Goal: Check status

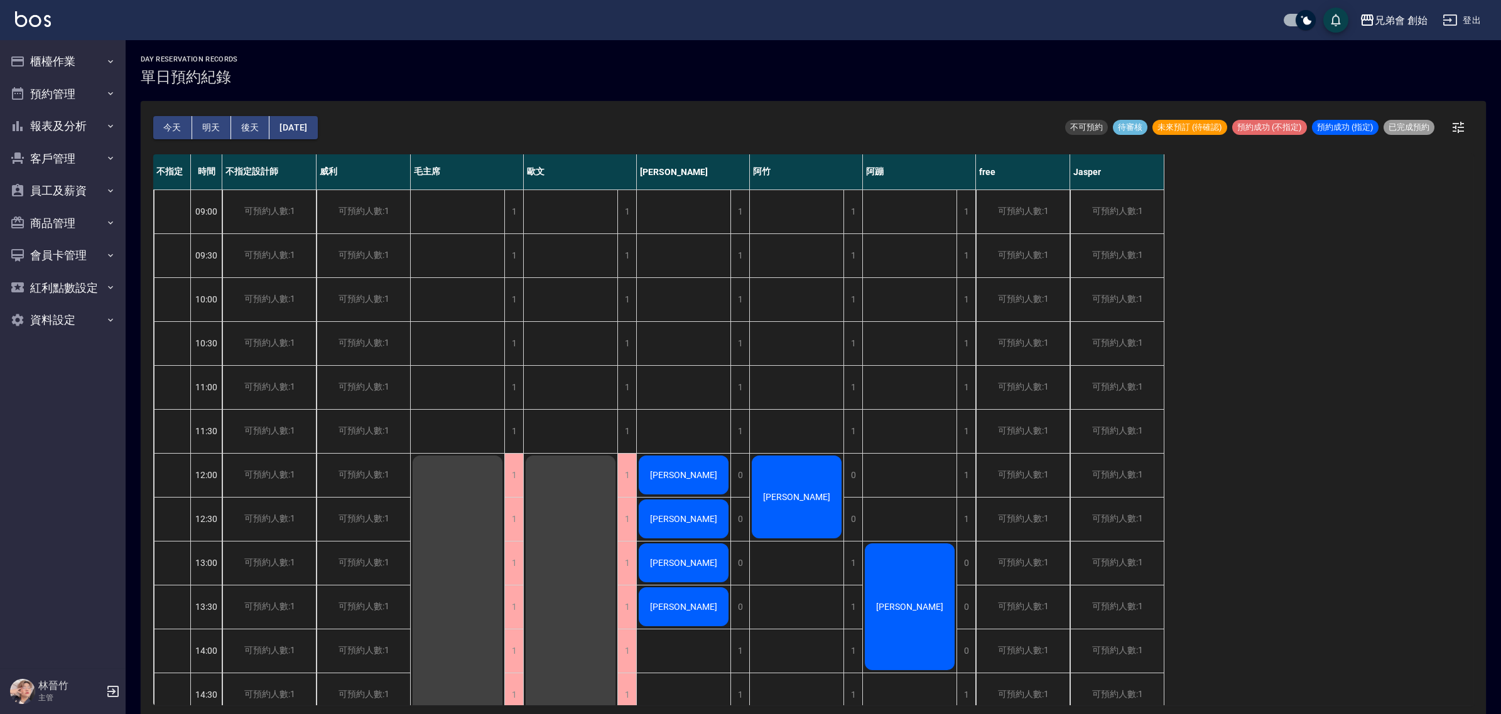
scroll to position [157, 0]
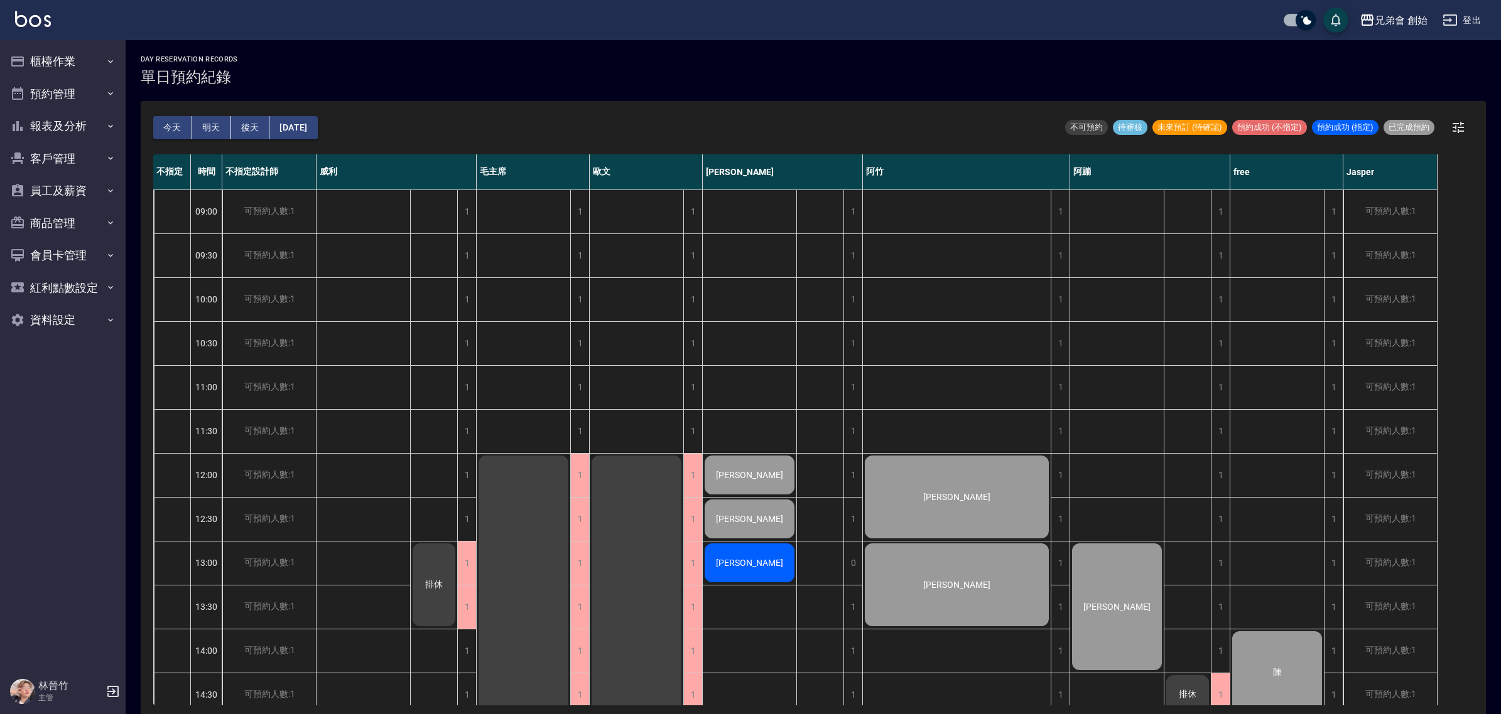
click at [225, 129] on button "明天" at bounding box center [211, 127] width 39 height 23
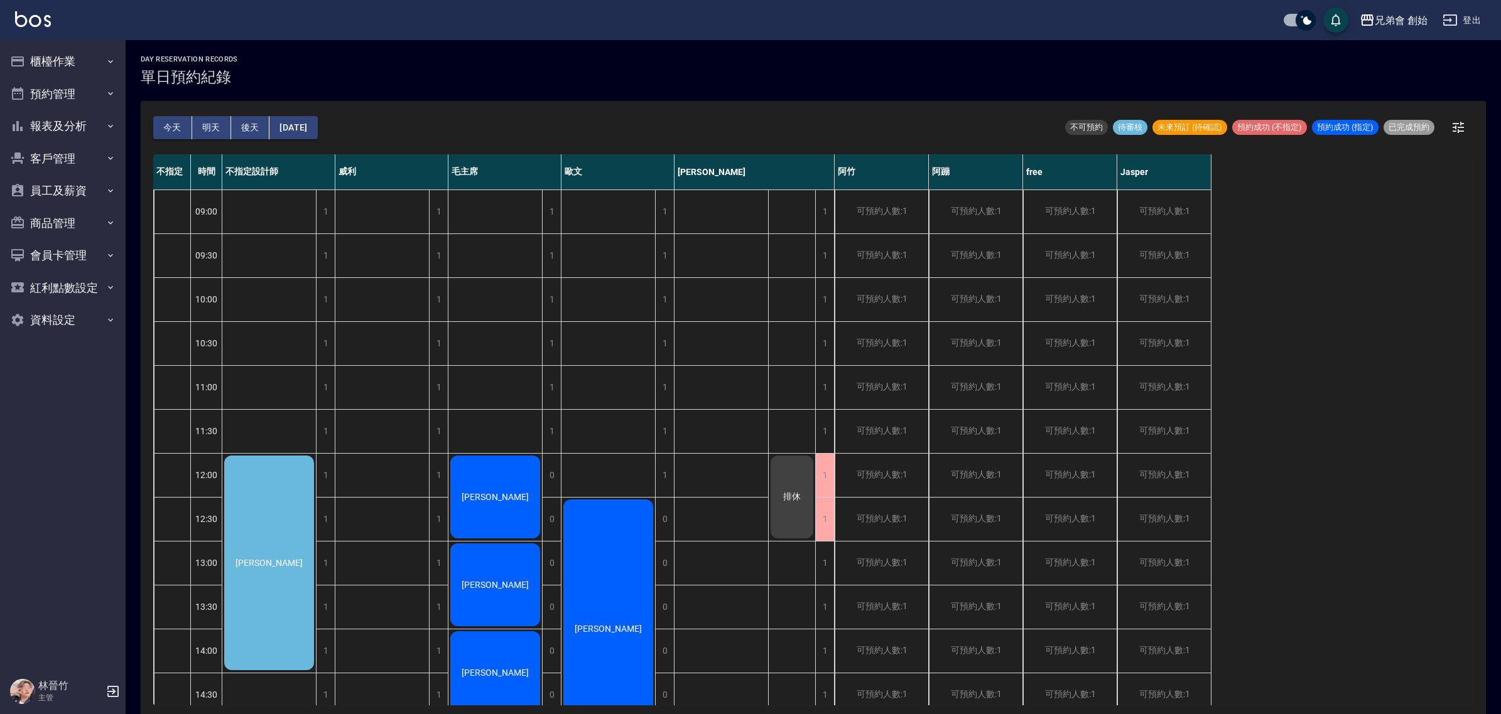
click at [265, 485] on div "鍾承翰" at bounding box center [269, 563] width 94 height 218
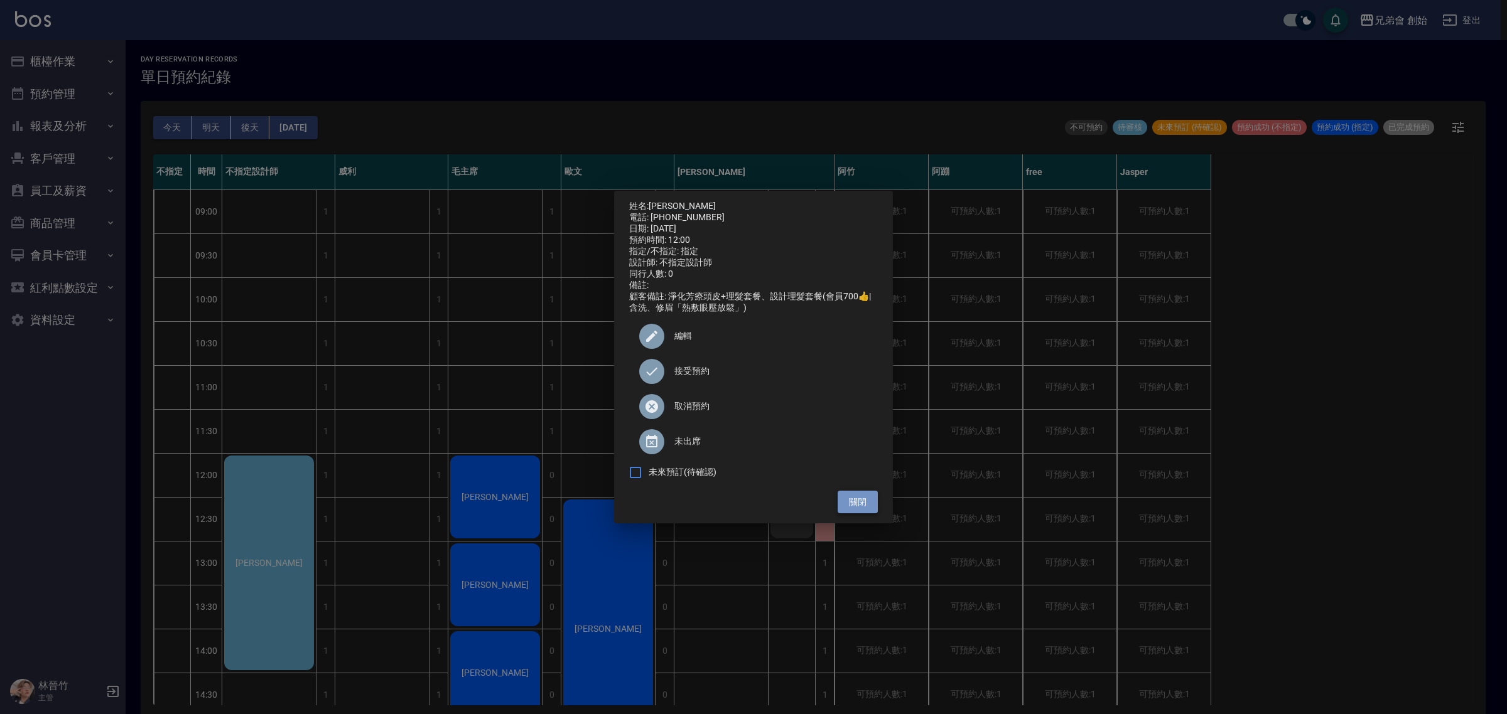
click at [864, 514] on button "關閉" at bounding box center [858, 502] width 40 height 23
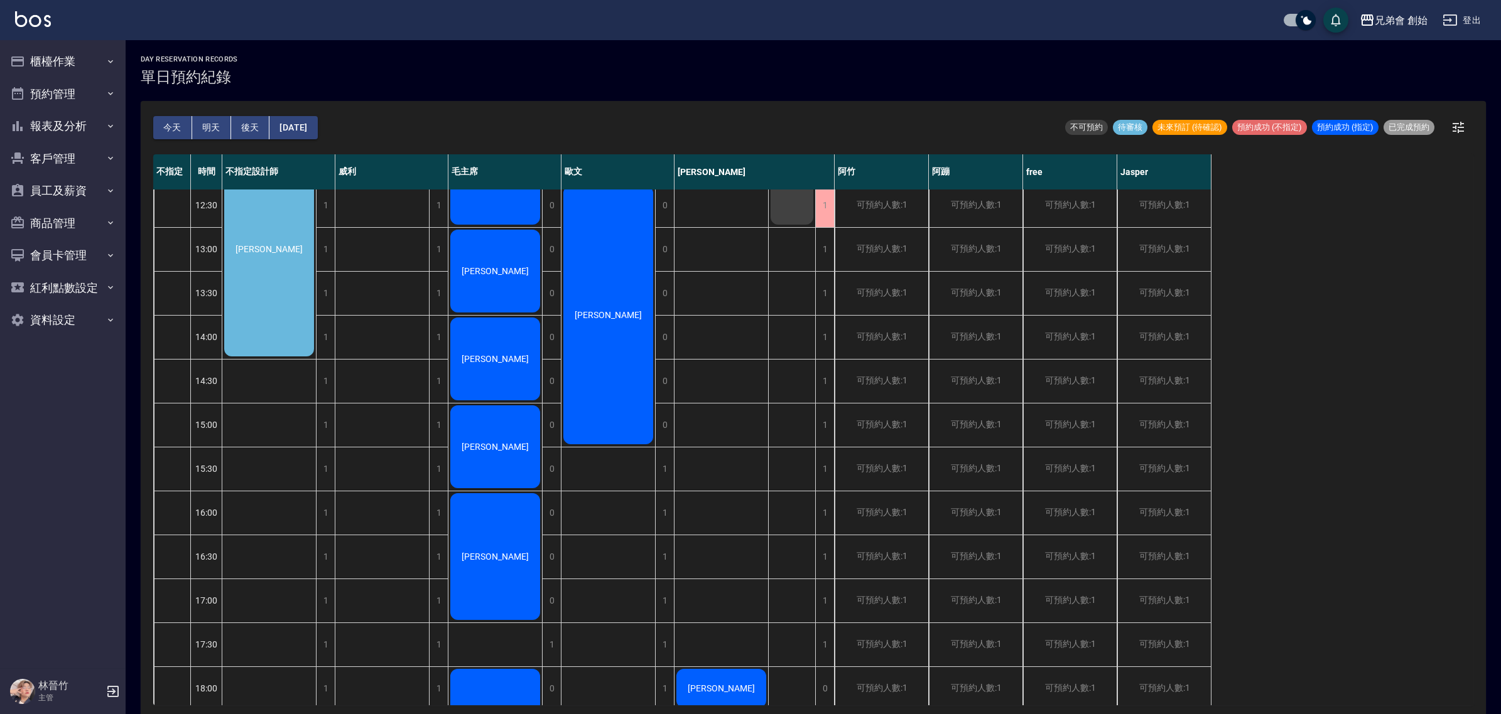
scroll to position [235, 0]
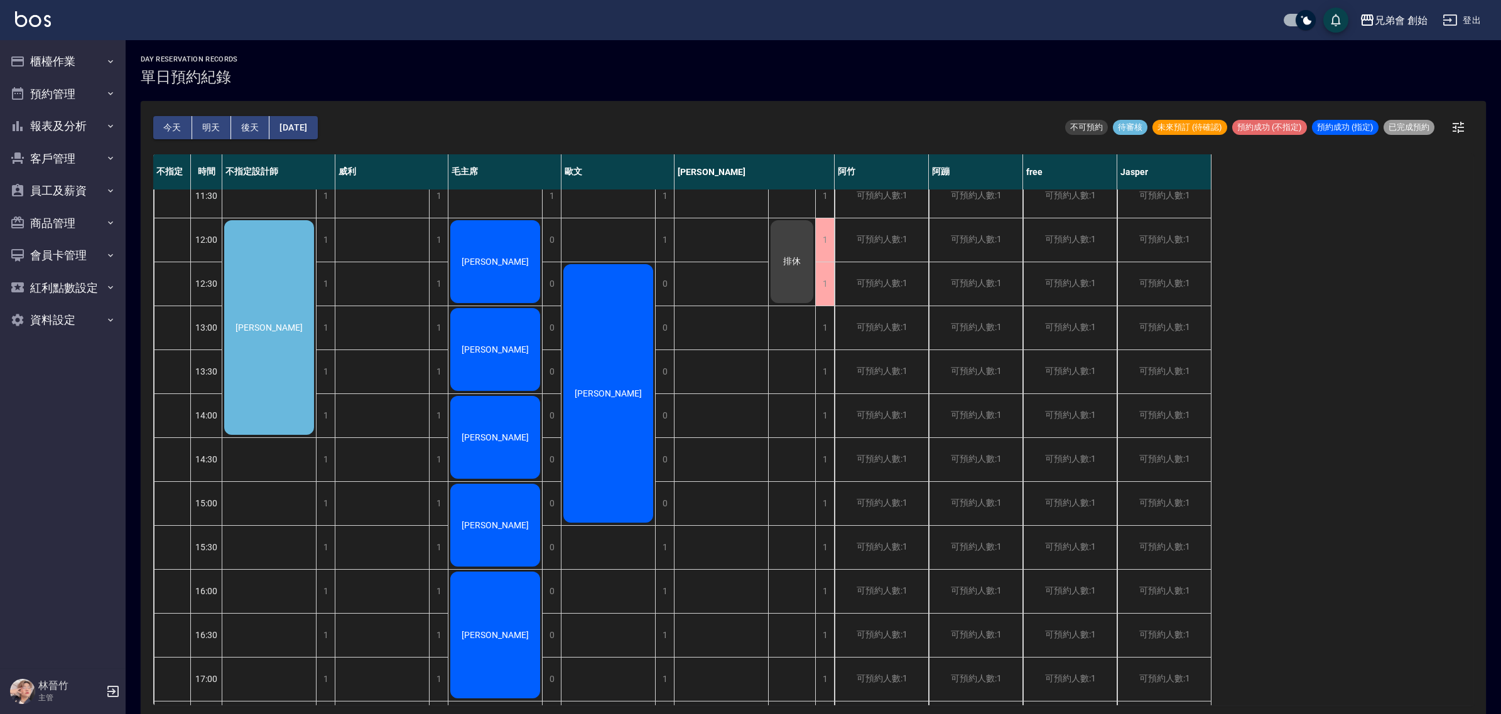
click at [279, 312] on div "鍾承翰" at bounding box center [269, 327] width 94 height 218
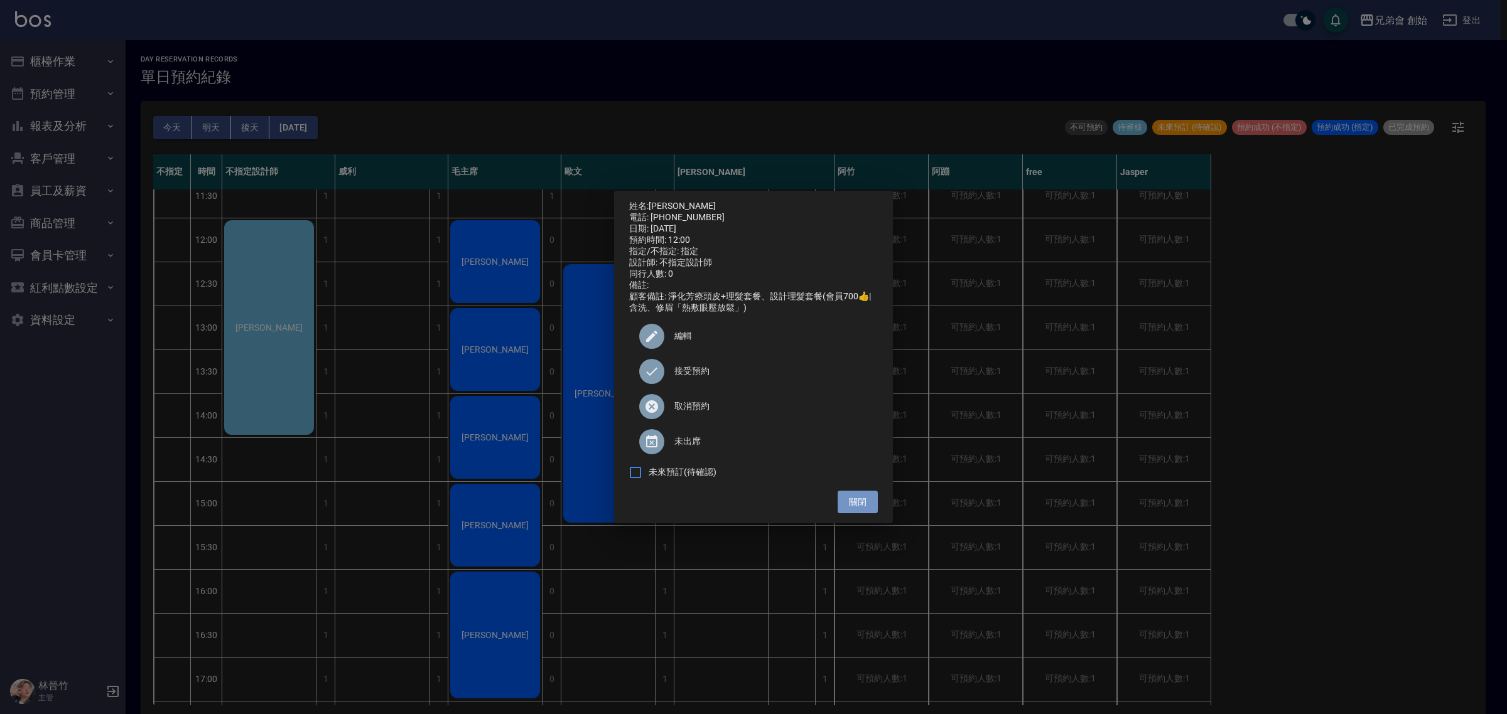
drag, startPoint x: 856, startPoint y: 509, endPoint x: 848, endPoint y: 488, distance: 22.9
click at [856, 507] on button "關閉" at bounding box center [858, 502] width 40 height 23
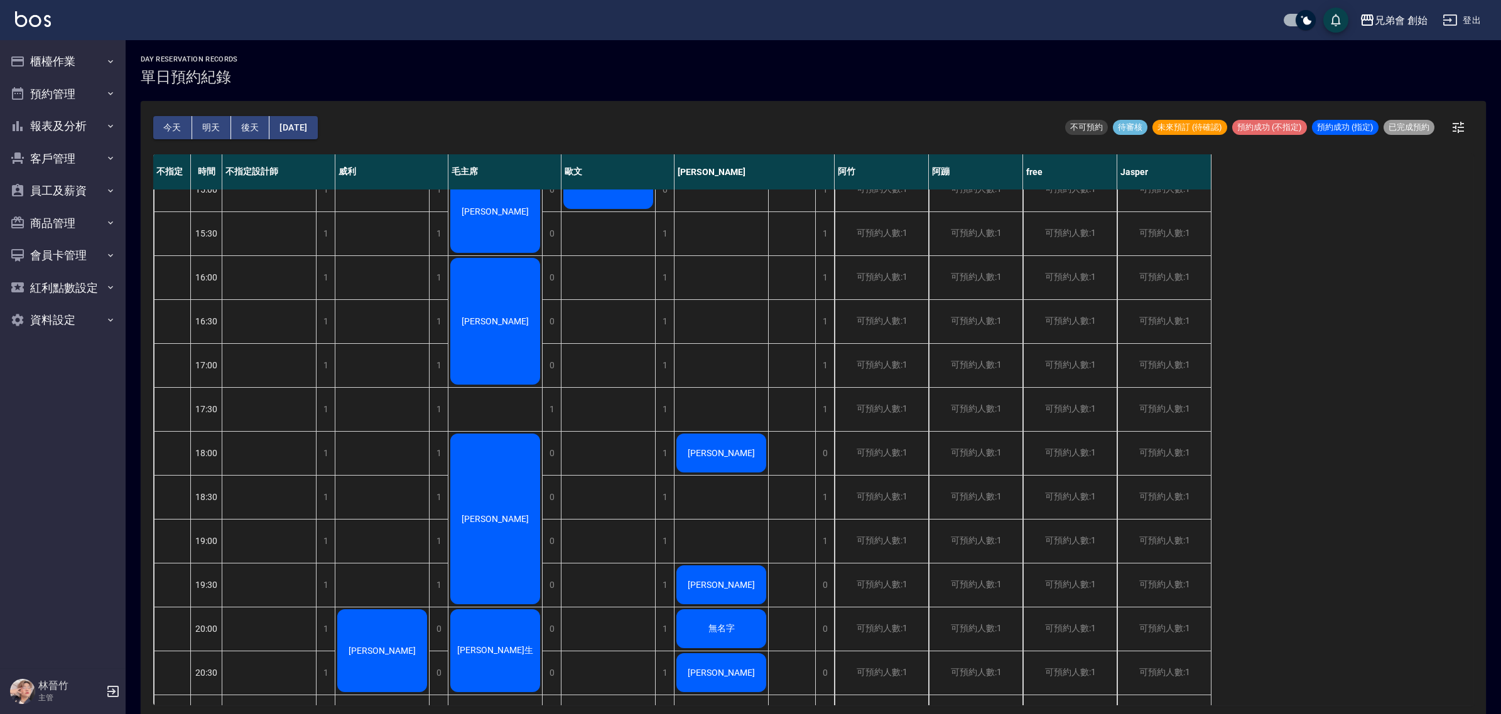
scroll to position [706, 0]
